Goal: Information Seeking & Learning: Learn about a topic

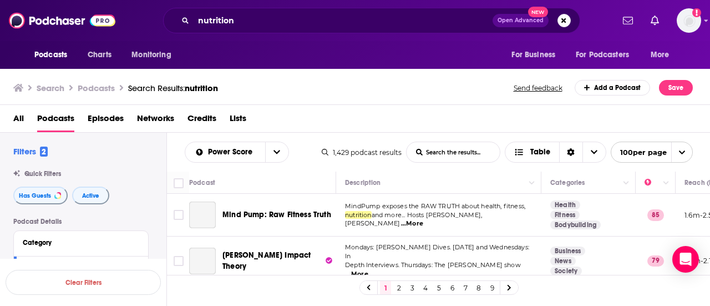
scroll to position [2657, 0]
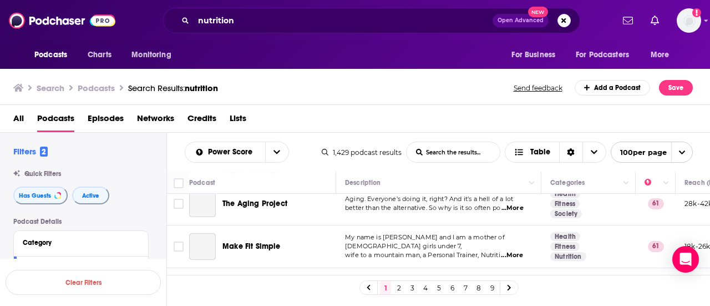
click at [411, 8] on div "nutrition Open Advanced New" at bounding box center [371, 21] width 417 height 26
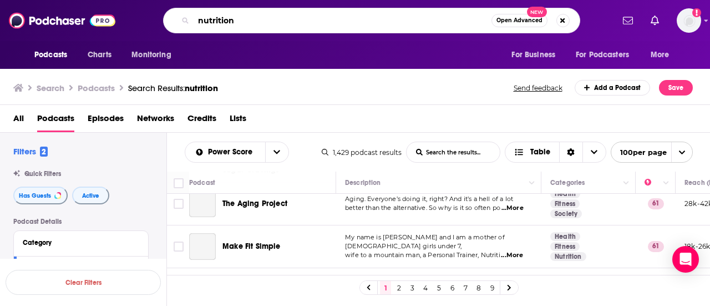
click at [389, 19] on input "nutrition" at bounding box center [343, 21] width 298 height 18
type input "tilt parenting"
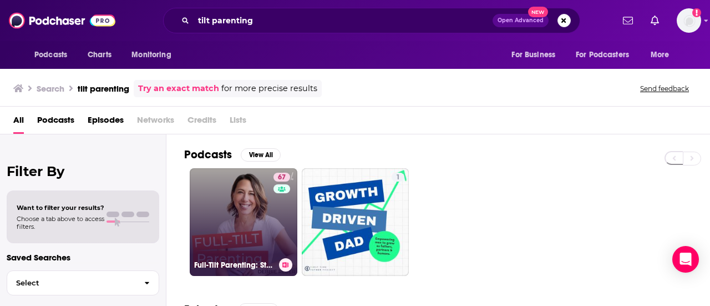
click at [257, 215] on link "67 Full-Tilt Parenting: Strategies, Insights, and Connection for Parents Raisin…" at bounding box center [244, 222] width 108 height 108
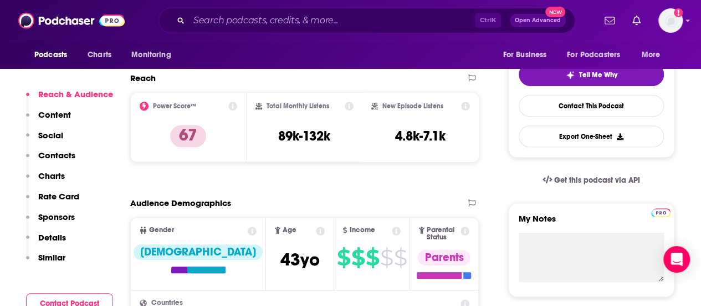
scroll to position [239, 0]
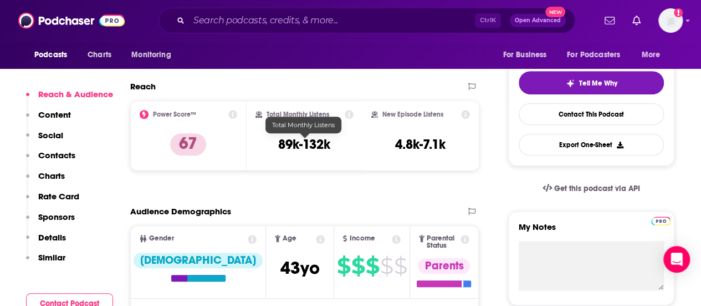
click at [316, 141] on h3 "89k-132k" at bounding box center [304, 144] width 52 height 17
copy h3 "132k"
